Goal: Information Seeking & Learning: Find specific fact

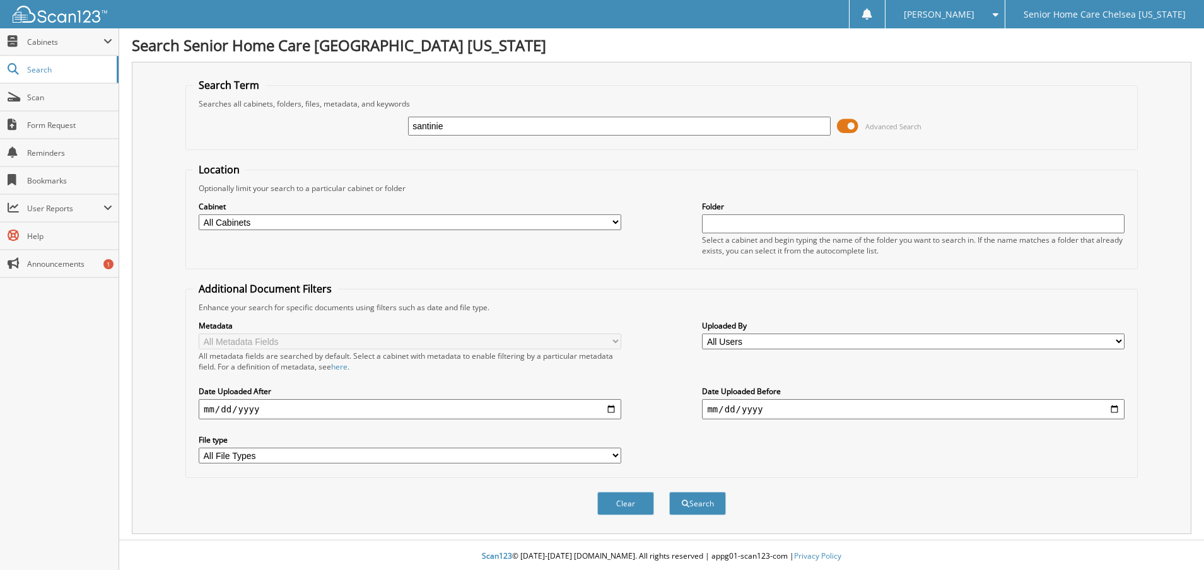
type input "santinie"
click at [856, 130] on span at bounding box center [847, 126] width 21 height 19
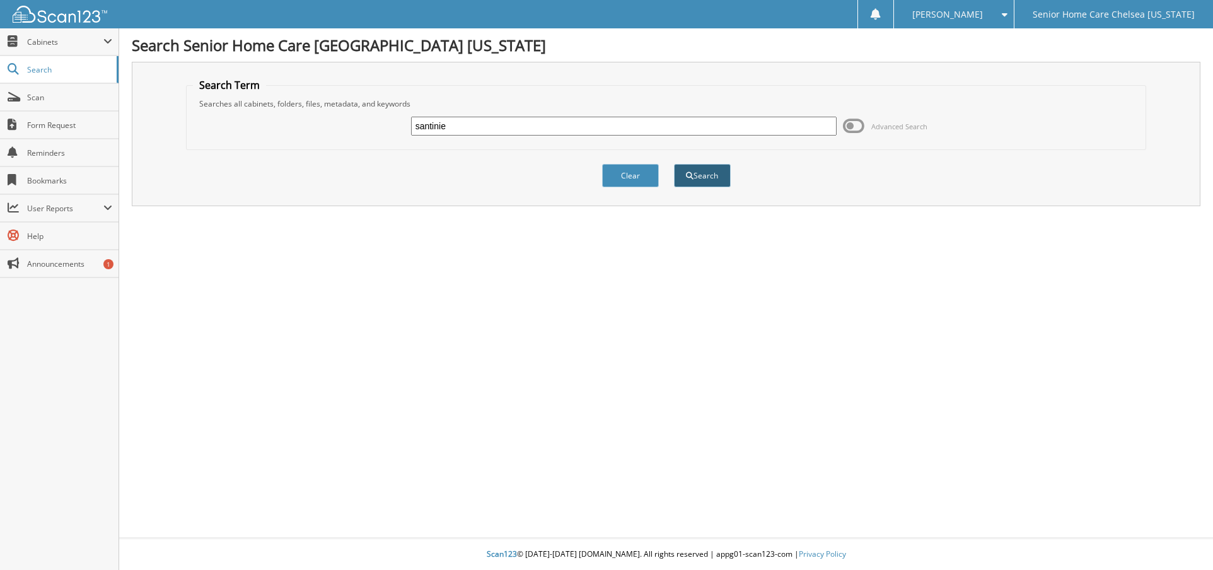
click at [702, 177] on button "Search" at bounding box center [702, 175] width 57 height 23
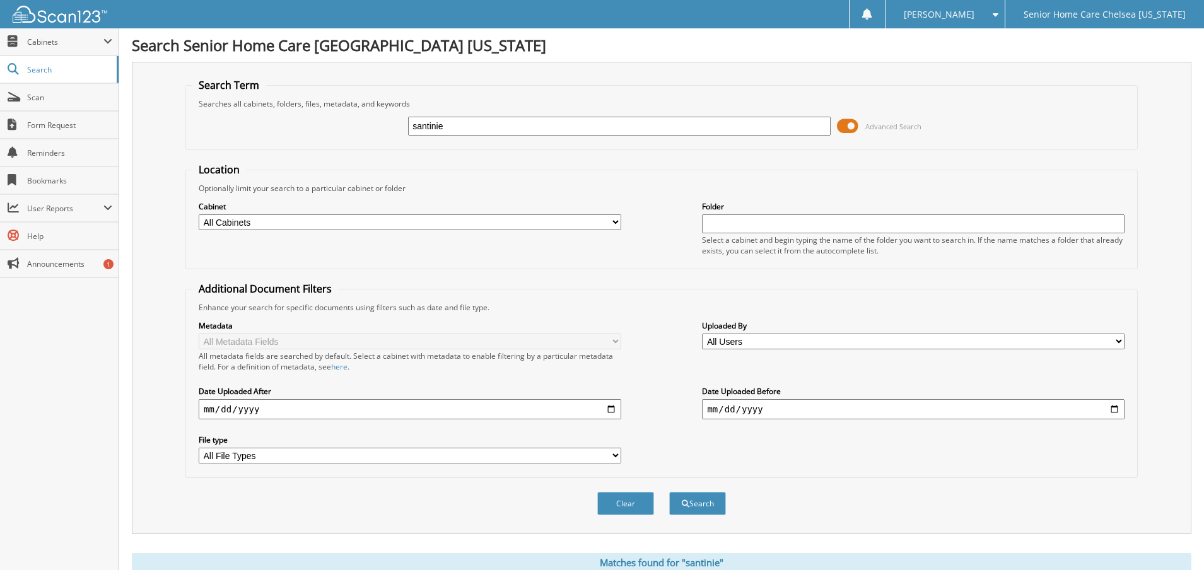
click at [851, 126] on span at bounding box center [847, 126] width 21 height 19
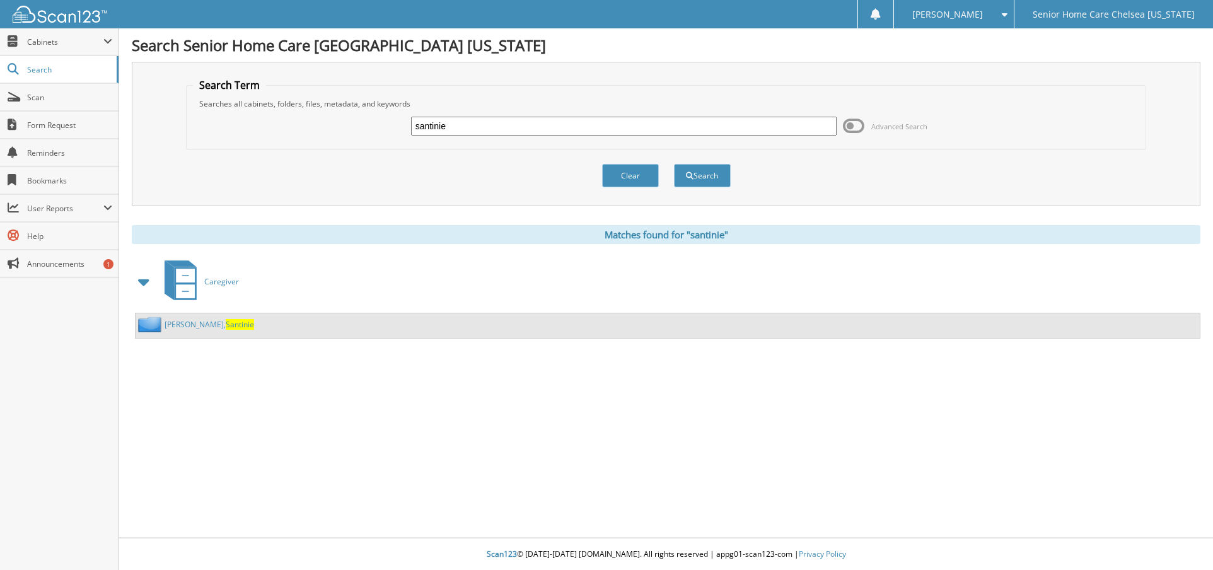
click at [226, 323] on span "Santinie" at bounding box center [240, 324] width 28 height 11
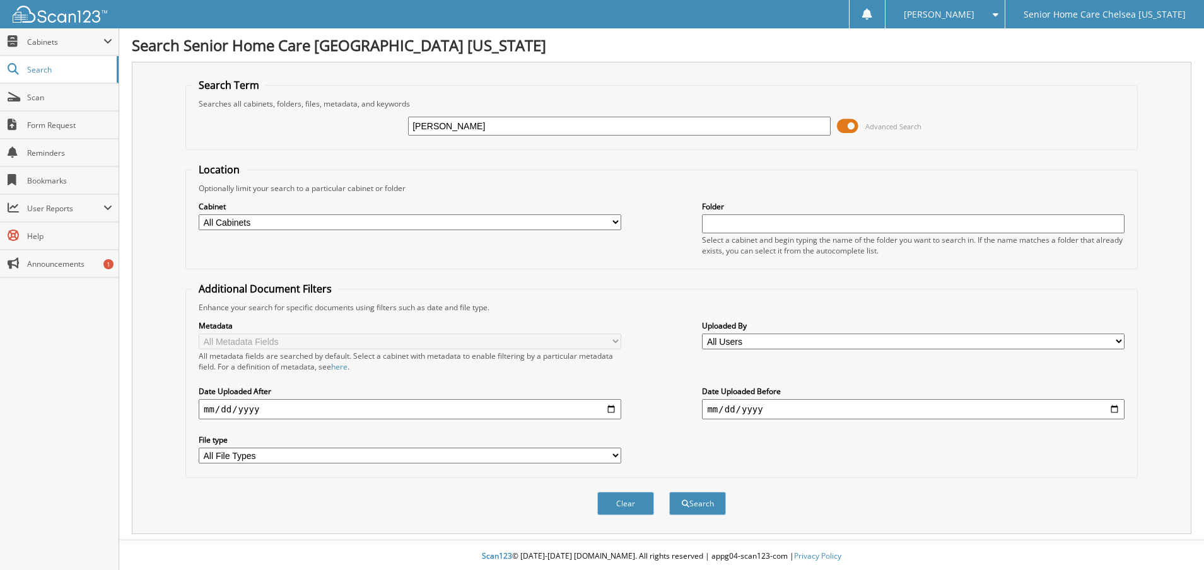
type input "[PERSON_NAME]"
click at [843, 119] on span at bounding box center [847, 126] width 21 height 19
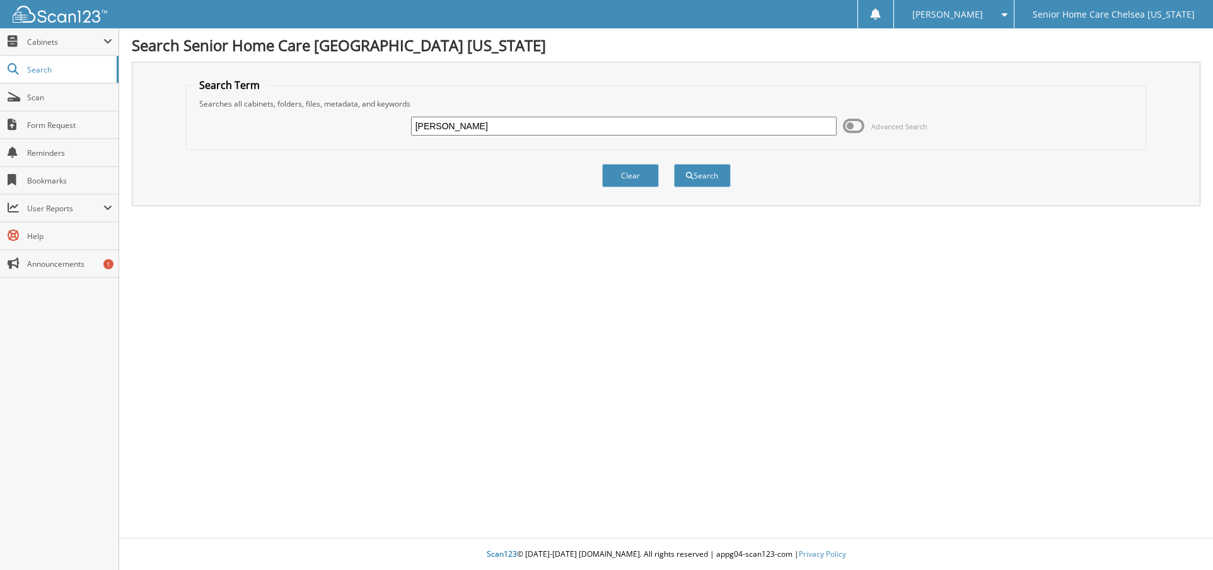
drag, startPoint x: 490, startPoint y: 132, endPoint x: 311, endPoint y: 103, distance: 181.4
click at [311, 103] on fieldset "Search Term Searches all cabinets, folders, files, metadata, and keywords [PERS…" at bounding box center [666, 114] width 961 height 72
type input "nathalia"
click at [691, 171] on button "Search" at bounding box center [702, 175] width 57 height 23
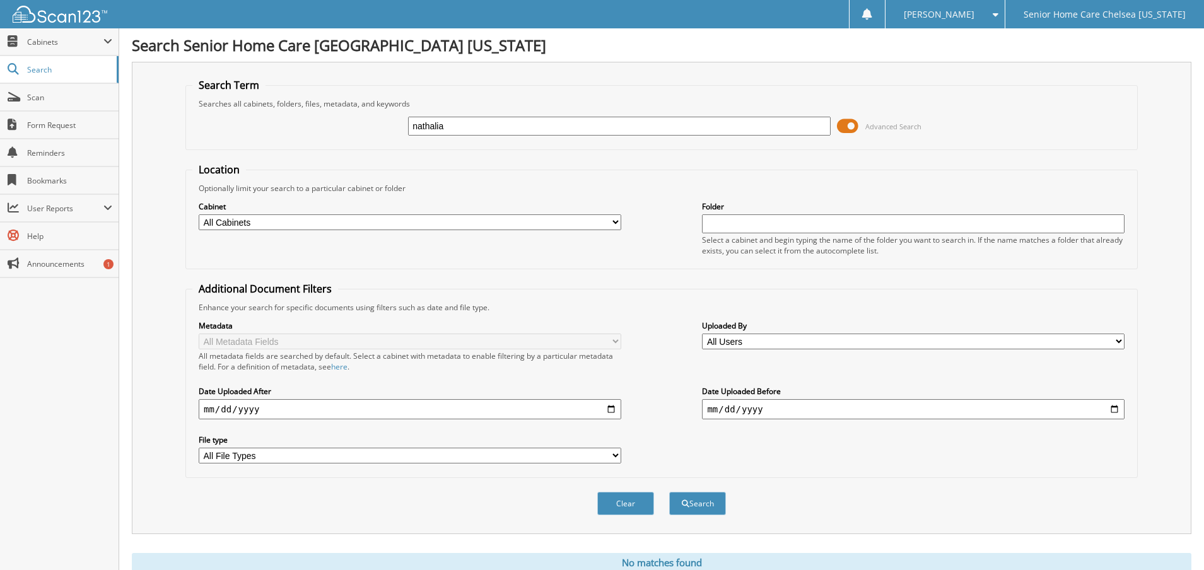
click at [855, 130] on span at bounding box center [847, 126] width 21 height 19
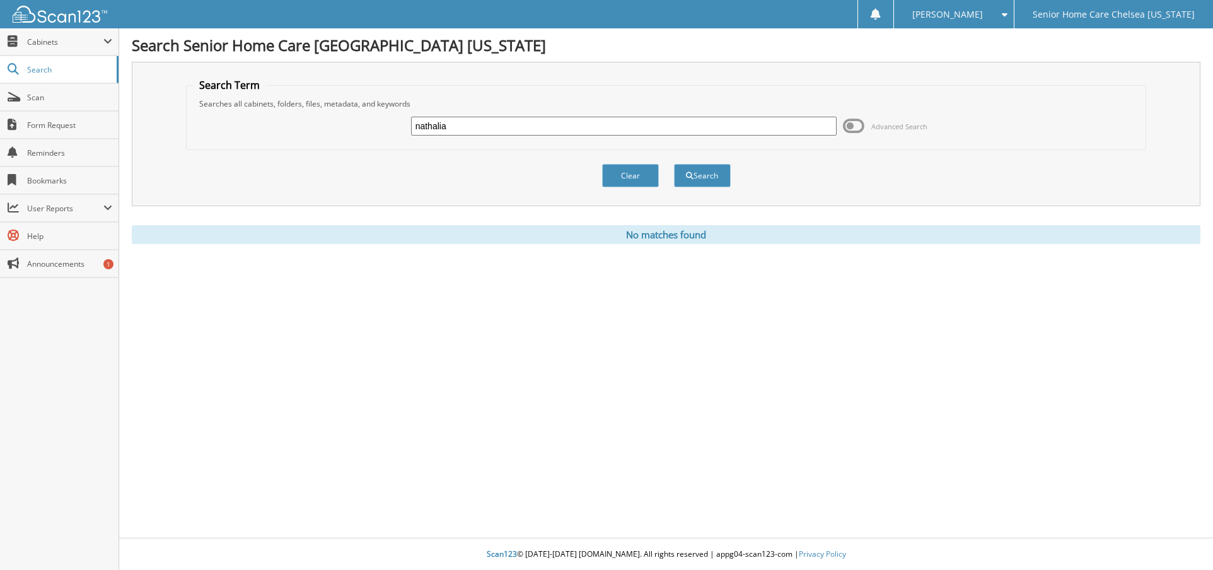
drag, startPoint x: 463, startPoint y: 124, endPoint x: 390, endPoint y: 117, distance: 72.8
click at [392, 117] on div "nathalia Advanced Search" at bounding box center [666, 126] width 947 height 34
type input "sandra"
click at [25, 100] on link "Scan" at bounding box center [59, 97] width 119 height 27
